Goal: Check status: Check status

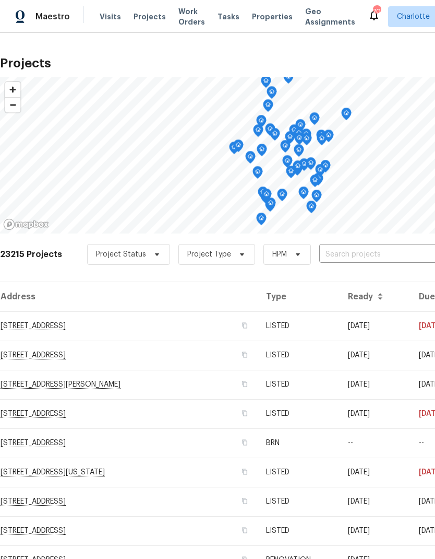
click at [366, 258] on input "text" at bounding box center [379, 254] width 120 height 16
type input "124 creek"
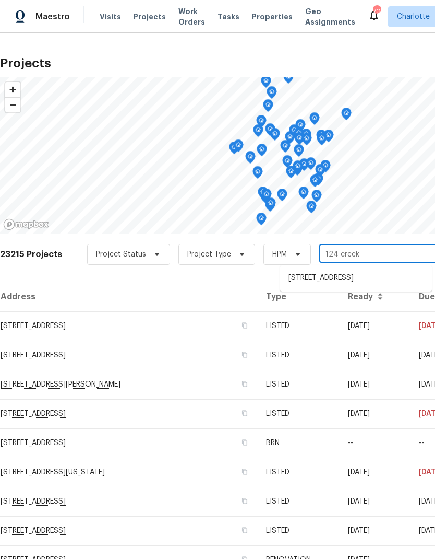
click at [354, 281] on li "[STREET_ADDRESS]" at bounding box center [356, 278] width 152 height 18
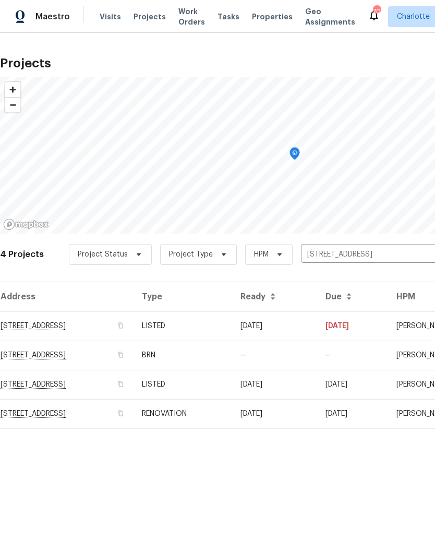
click at [317, 324] on td "[DATE]" at bounding box center [274, 325] width 85 height 29
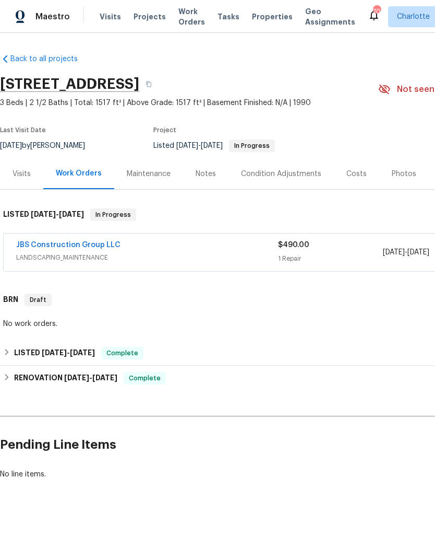
click at [35, 244] on link "JBS Construction Group LLC" at bounding box center [68, 244] width 104 height 7
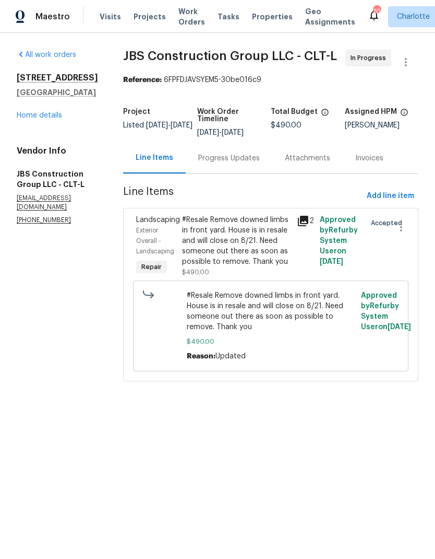
click at [255, 163] on div "Progress Updates" at bounding box center [229, 158] width 62 height 10
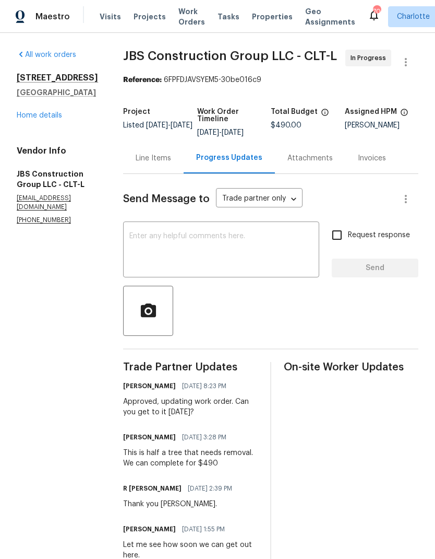
click at [25, 118] on link "Home details" at bounding box center [39, 115] width 45 height 7
